Goal: Find specific page/section: Find specific page/section

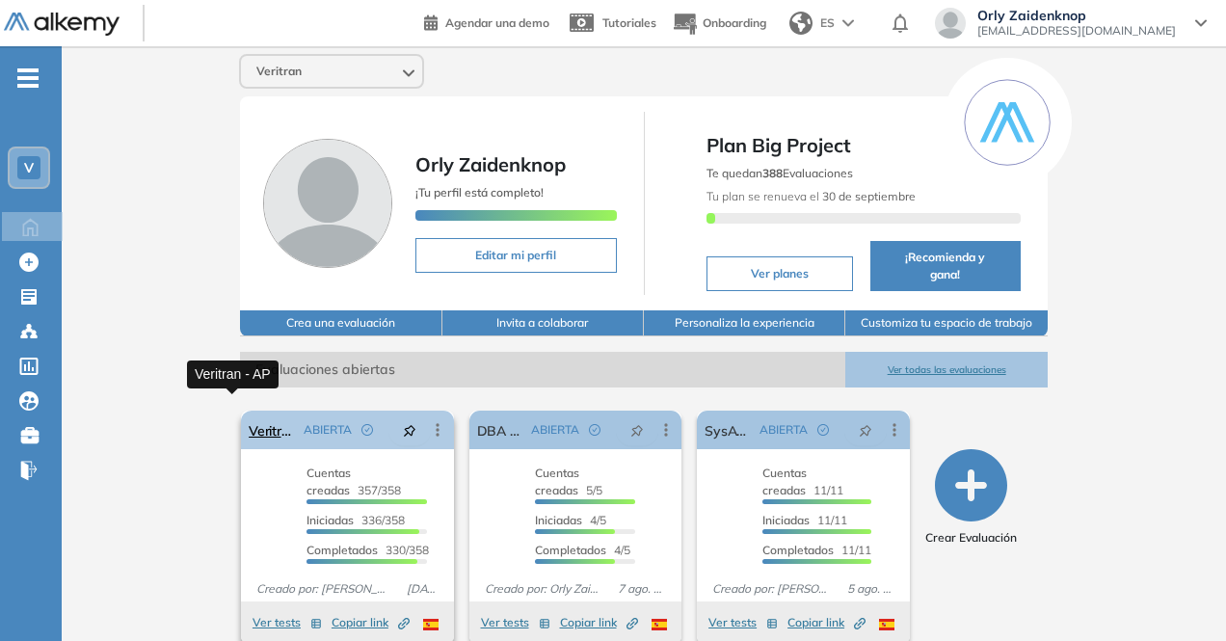
click at [249, 417] on link "Veritran - AP" at bounding box center [272, 430] width 47 height 39
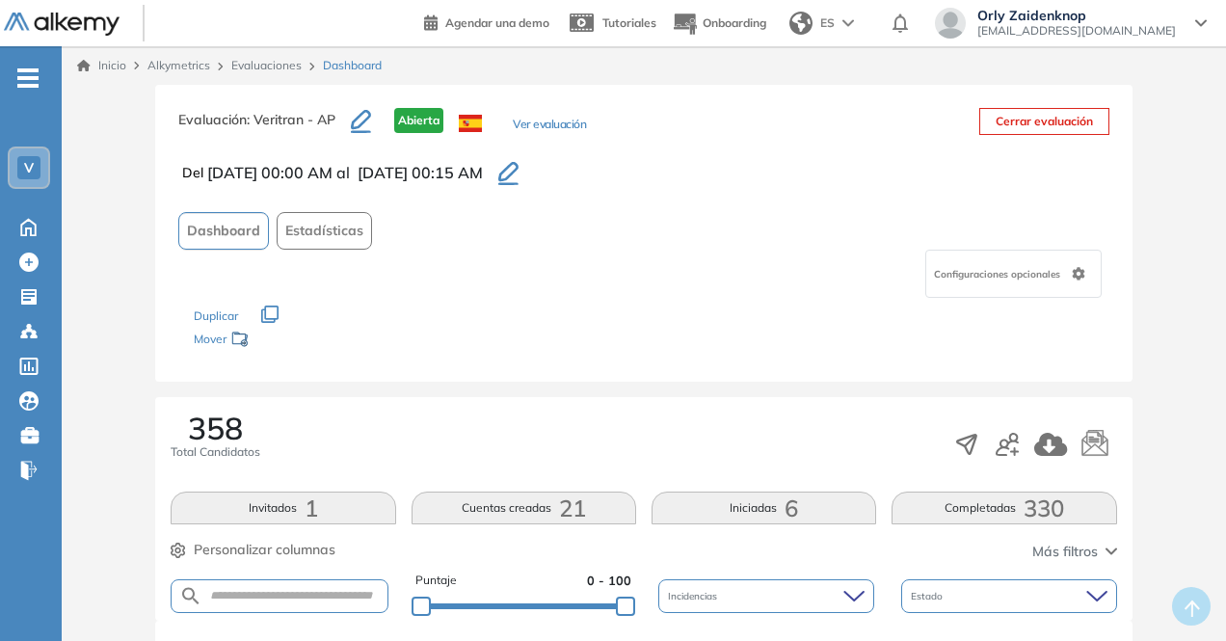
click at [989, 500] on button "Completadas 330" at bounding box center [1003, 507] width 225 height 33
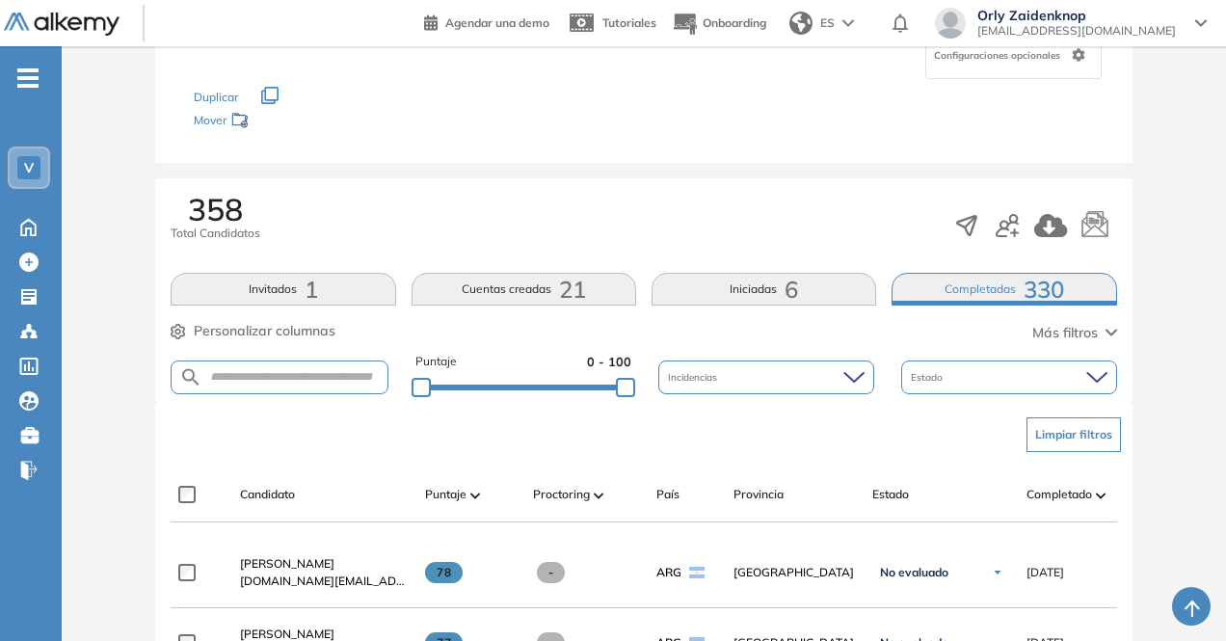
click at [1047, 483] on div "Completado" at bounding box center [1080, 494] width 108 height 23
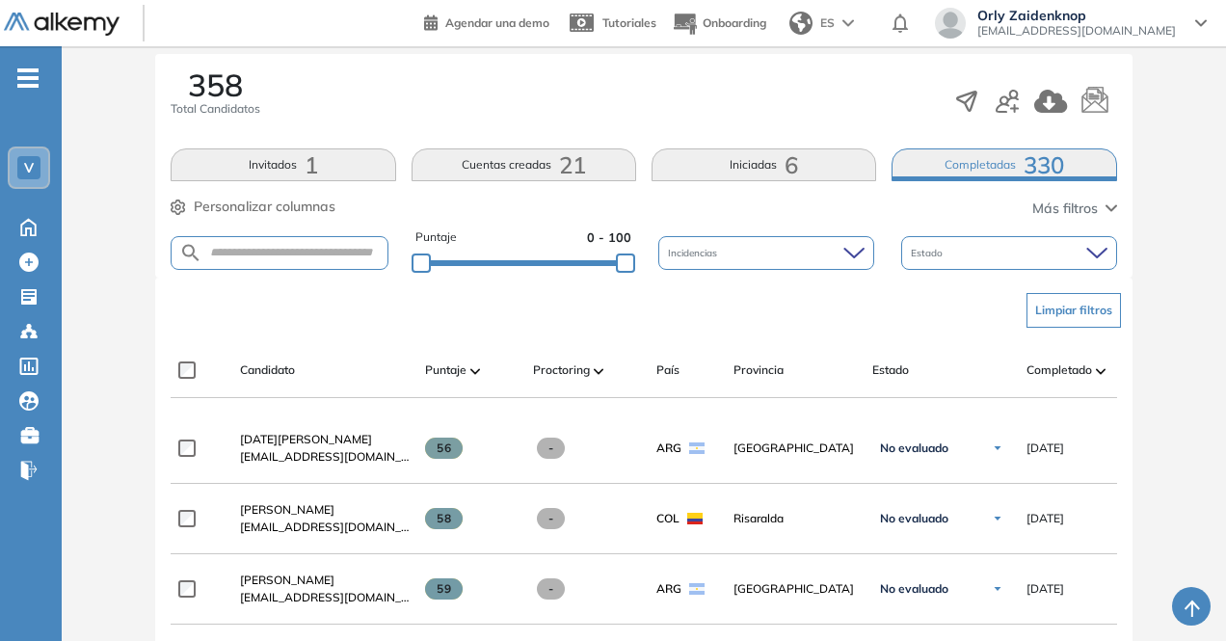
scroll to position [341, 0]
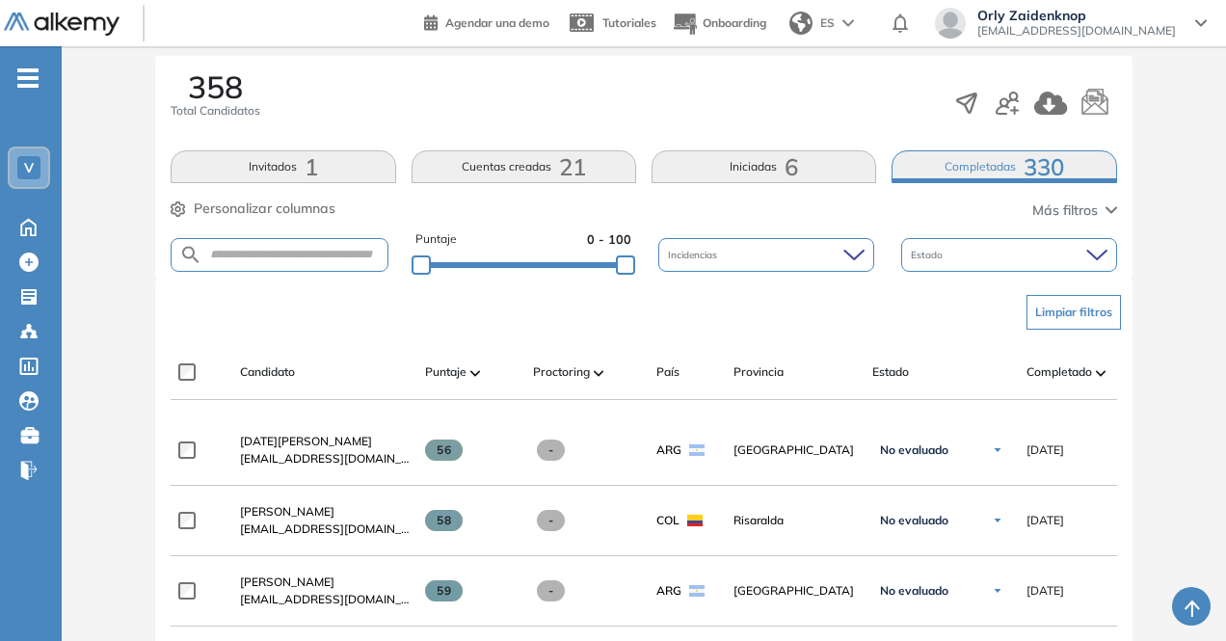
click at [259, 241] on form at bounding box center [279, 255] width 217 height 34
click at [247, 250] on input "text" at bounding box center [294, 255] width 184 height 14
type input "********"
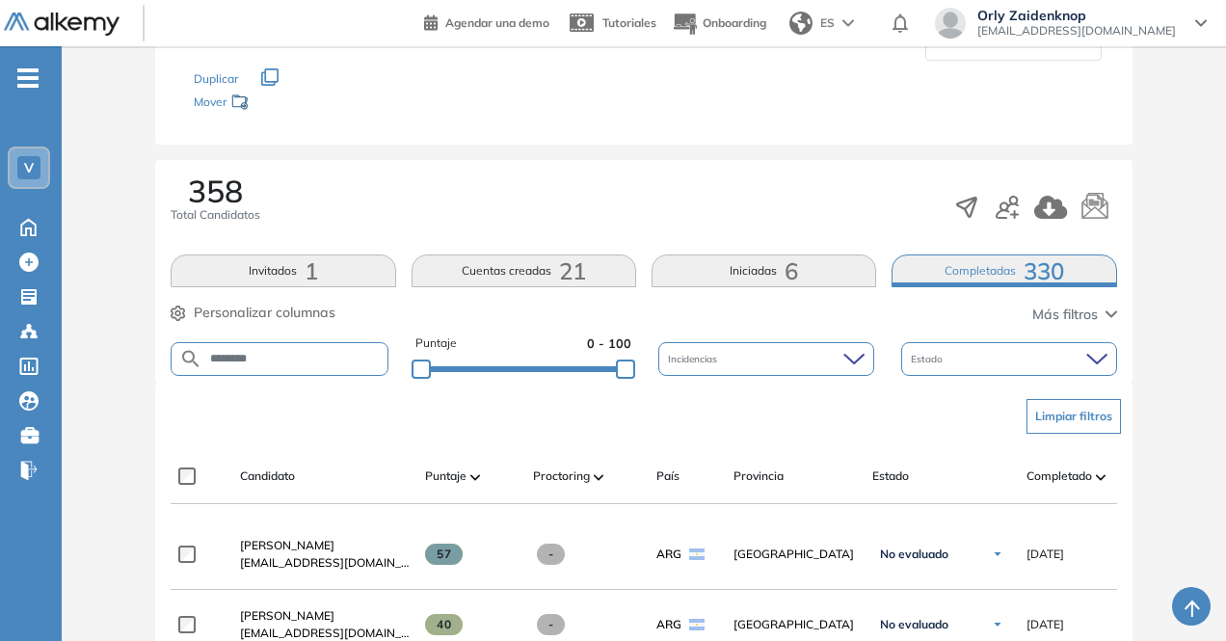
scroll to position [237, 0]
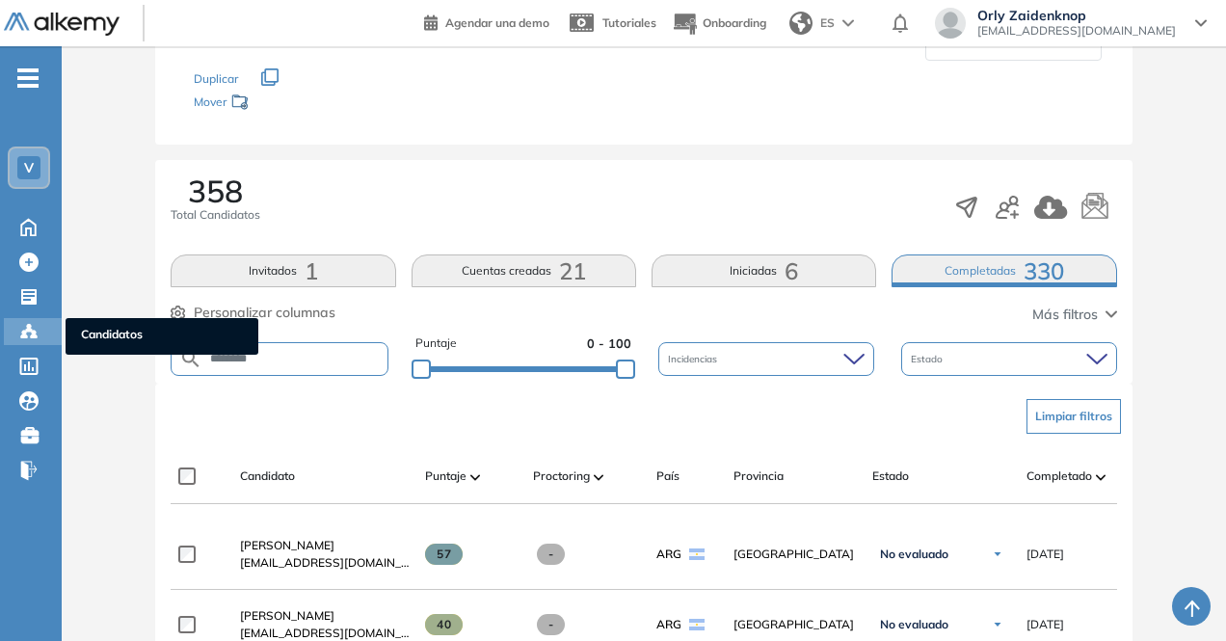
drag, startPoint x: 317, startPoint y: 352, endPoint x: 30, endPoint y: 340, distance: 287.4
click at [30, 340] on div "Perfil Todos los espacios Todos los espacios V Home Home Alkymetrics Alkymetric…" at bounding box center [613, 435] width 1226 height 1345
